Goal: Navigation & Orientation: Find specific page/section

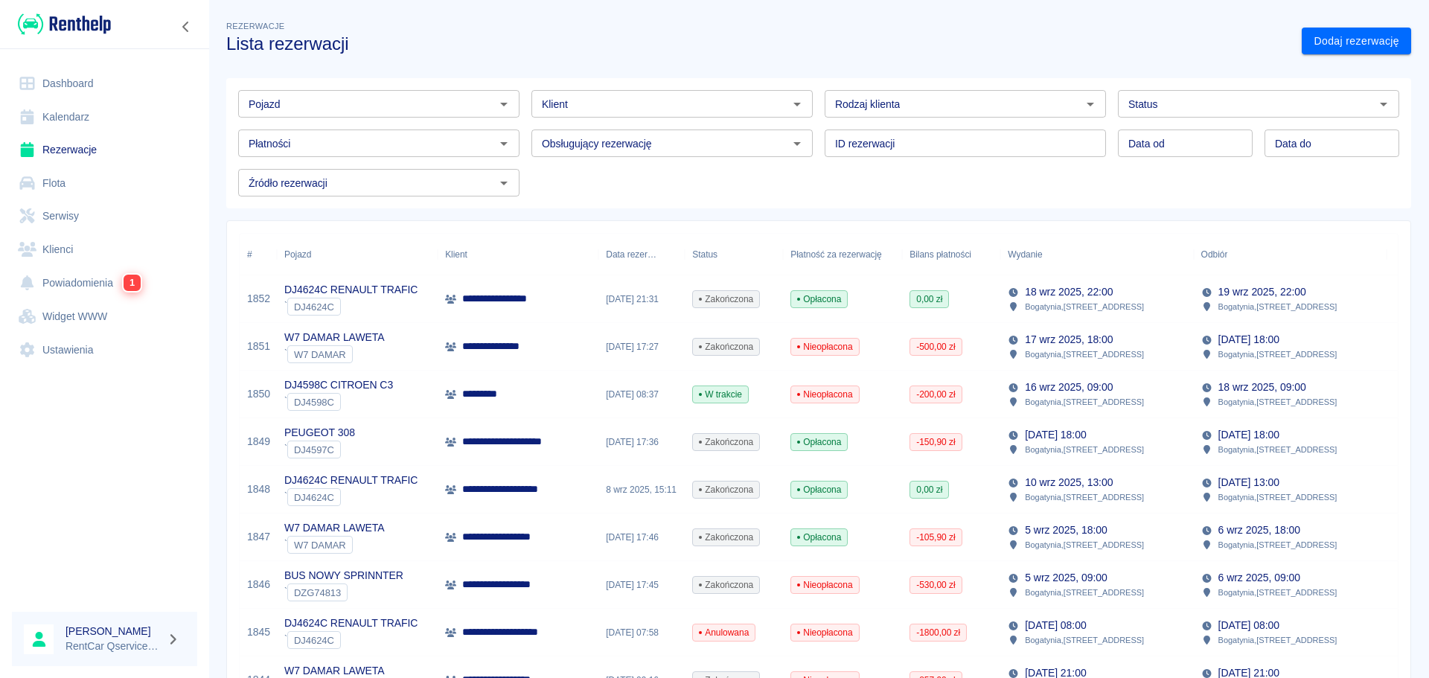
click at [57, 89] on link "Dashboard" at bounding box center [104, 83] width 185 height 33
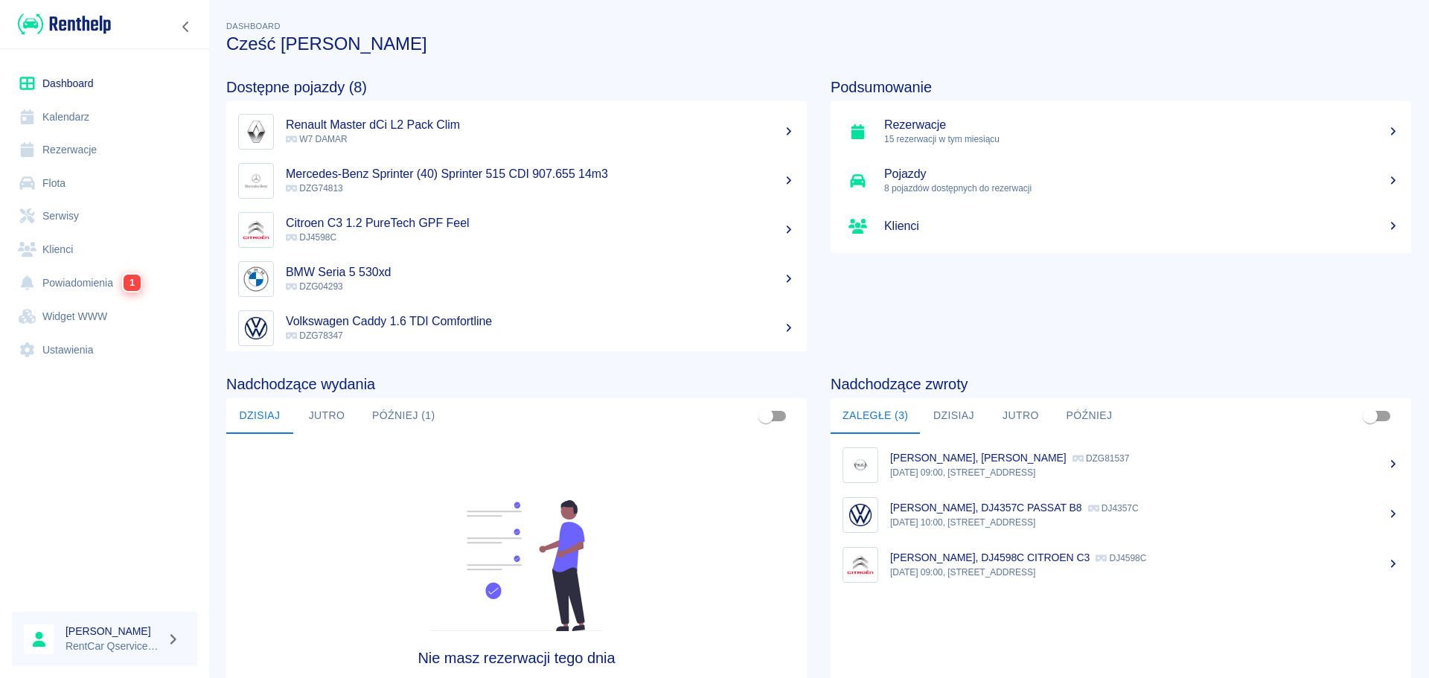
click at [322, 421] on button "Jutro" at bounding box center [326, 416] width 67 height 36
click at [376, 424] on button "Później (1)" at bounding box center [403, 416] width 87 height 36
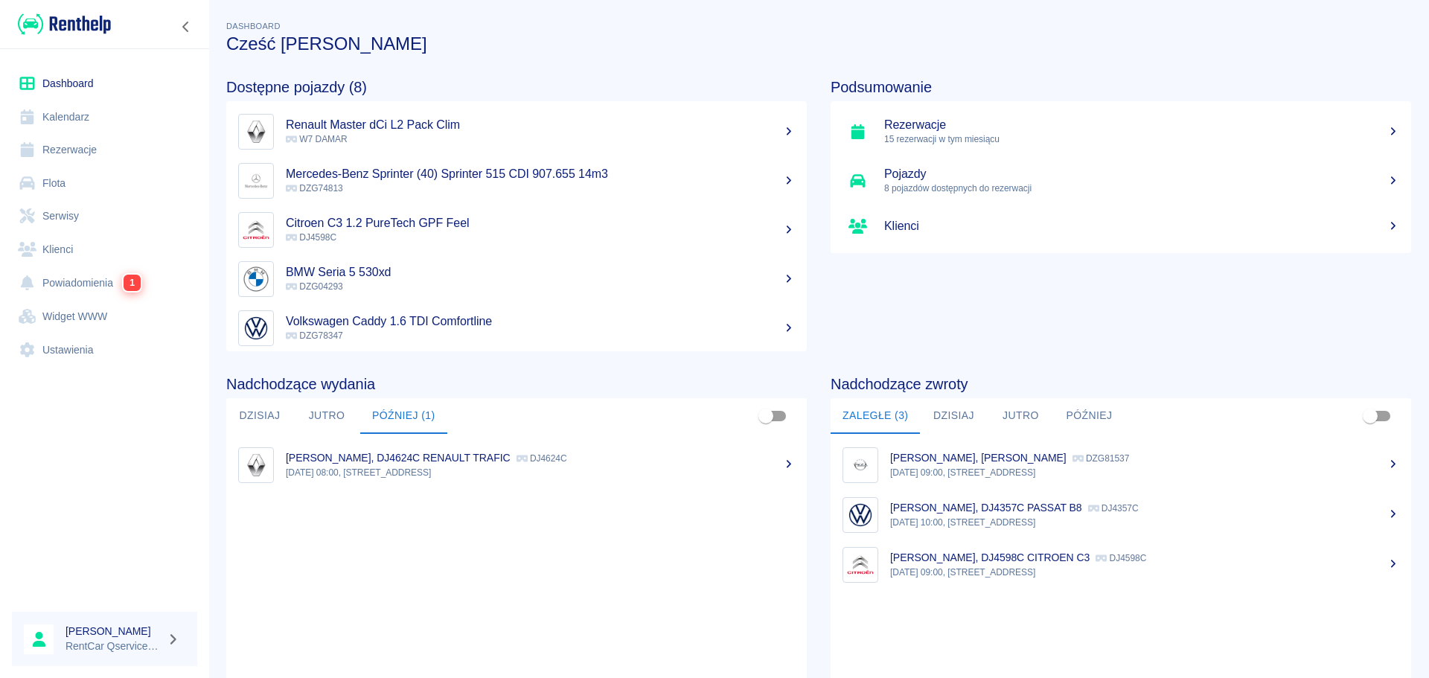
drag, startPoint x: 346, startPoint y: 417, endPoint x: 333, endPoint y: 418, distance: 12.7
click at [345, 417] on button "Jutro" at bounding box center [326, 416] width 67 height 36
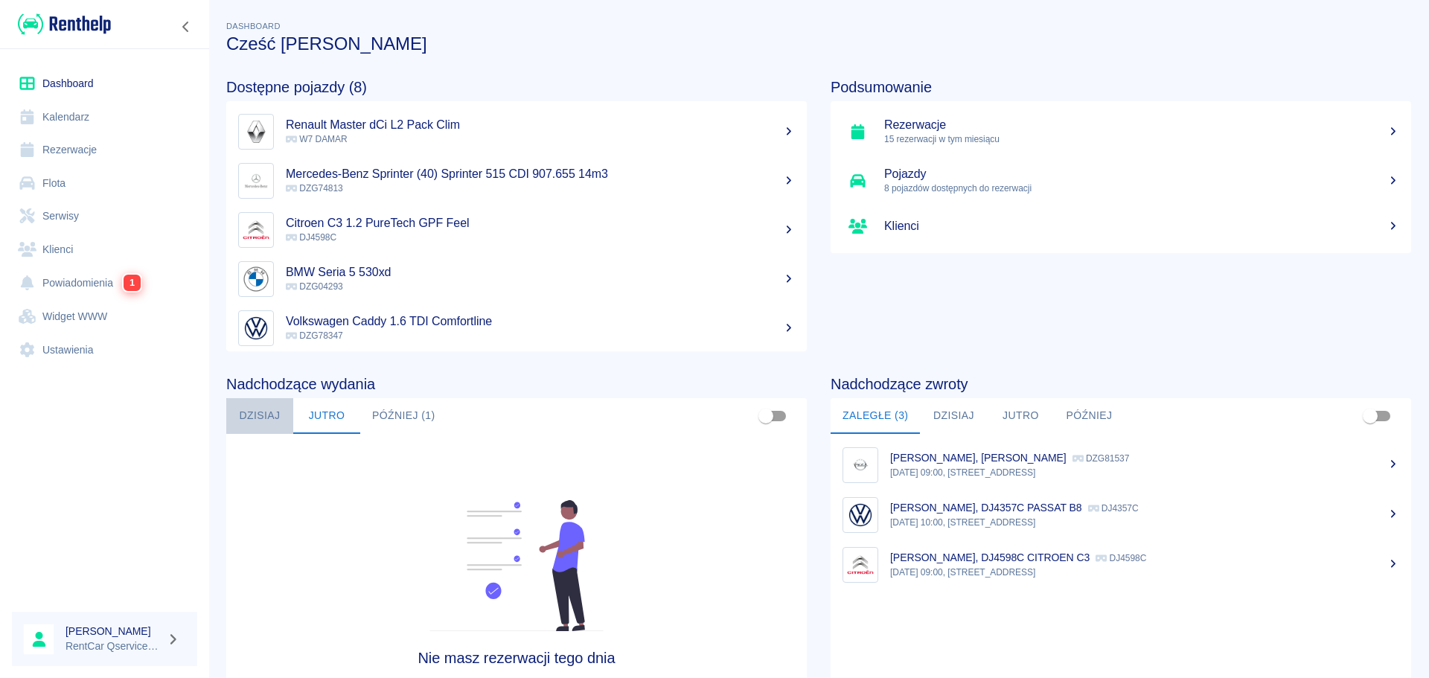
click at [240, 431] on button "Dzisiaj" at bounding box center [259, 416] width 67 height 36
click at [226, 398] on button "Dzisiaj" at bounding box center [259, 416] width 67 height 36
